Goal: Browse casually: Explore the website without a specific task or goal

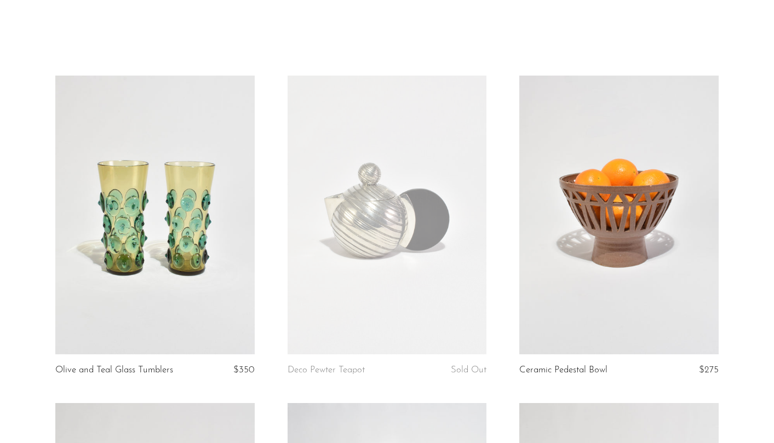
scroll to position [26, 0]
click at [214, 233] on link at bounding box center [154, 214] width 199 height 279
click at [193, 182] on link at bounding box center [154, 214] width 199 height 279
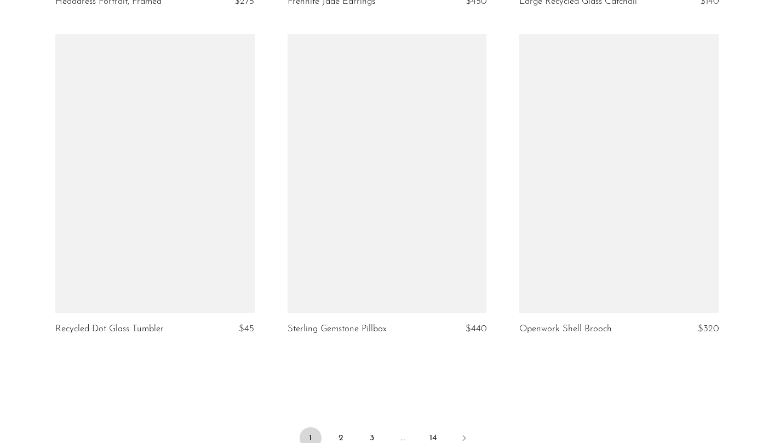
scroll to position [3730, 0]
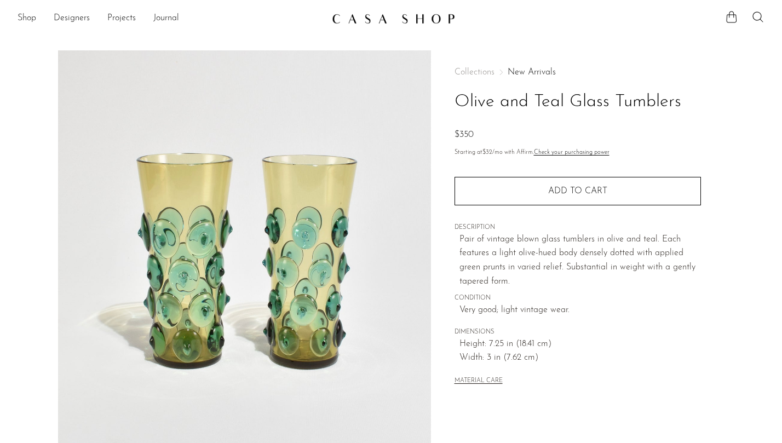
click at [214, 233] on img at bounding box center [244, 255] width 373 height 411
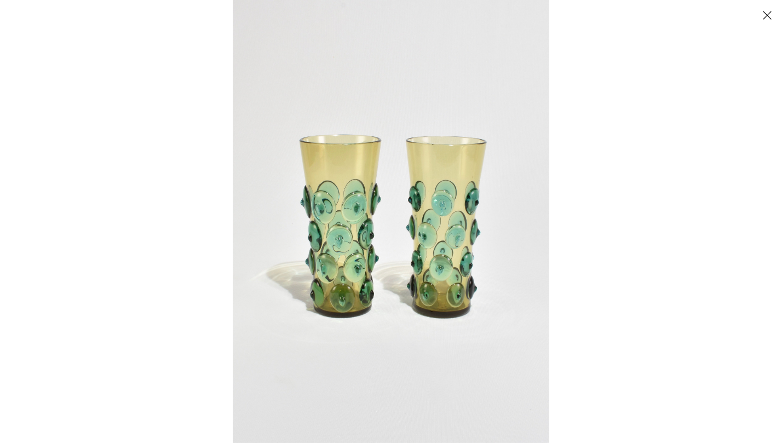
click at [678, 161] on div at bounding box center [624, 221] width 782 height 443
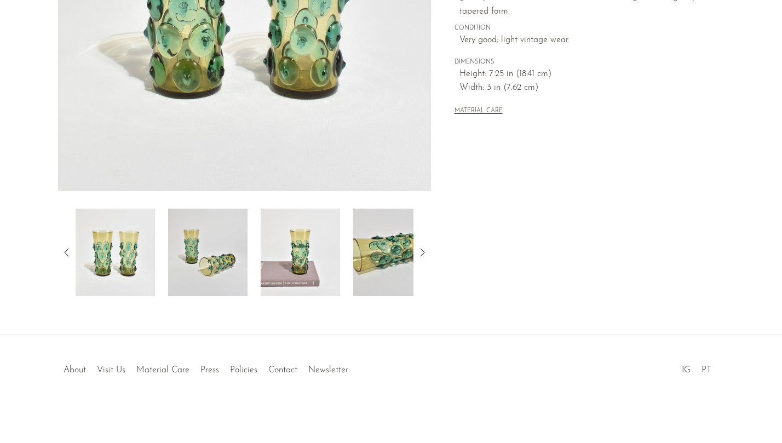
scroll to position [270, 0]
click at [379, 235] on img at bounding box center [392, 253] width 79 height 88
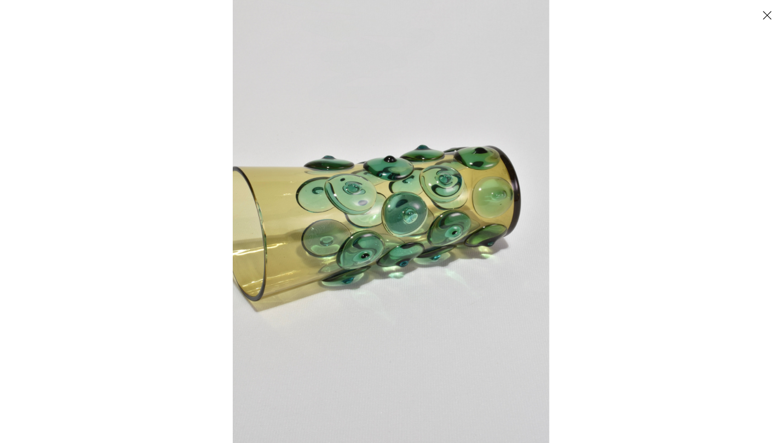
scroll to position [256, 0]
click at [167, 172] on div at bounding box center [391, 221] width 782 height 443
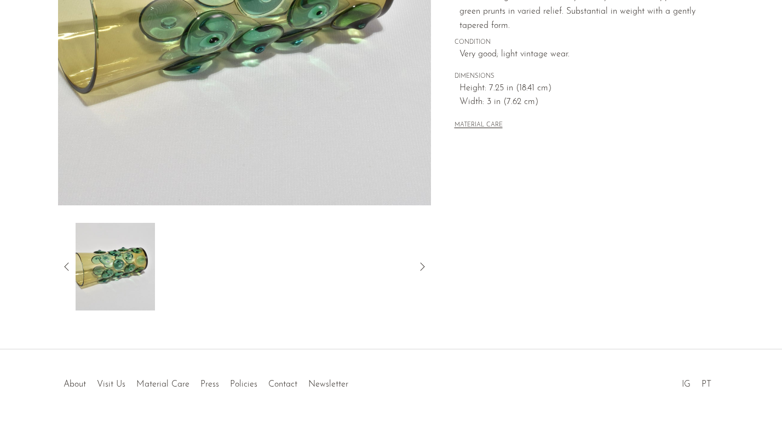
scroll to position [256, 0]
click at [64, 269] on icon at bounding box center [66, 266] width 13 height 13
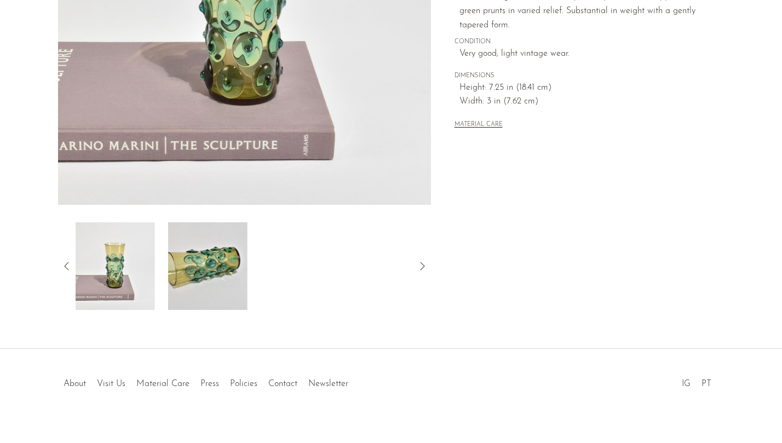
click at [91, 267] on img at bounding box center [115, 266] width 79 height 88
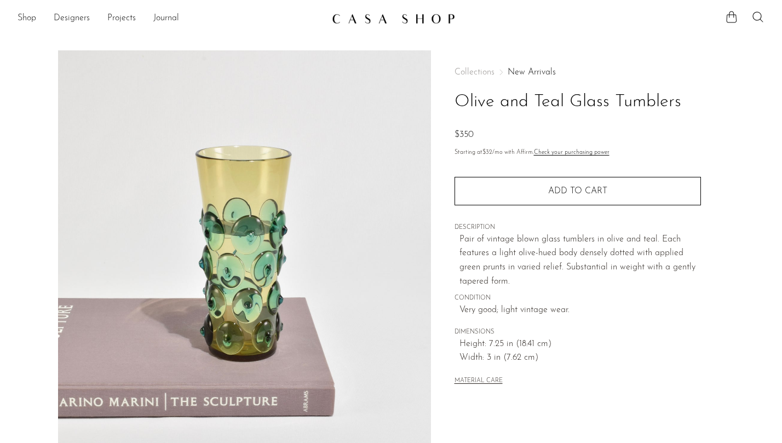
scroll to position [0, 0]
